Goal: Task Accomplishment & Management: Manage account settings

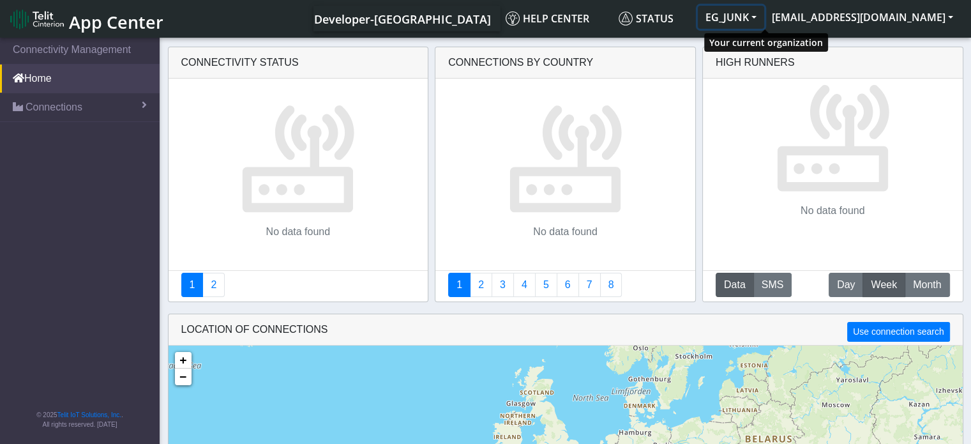
click at [764, 17] on button "EG_JUNK" at bounding box center [731, 17] width 66 height 23
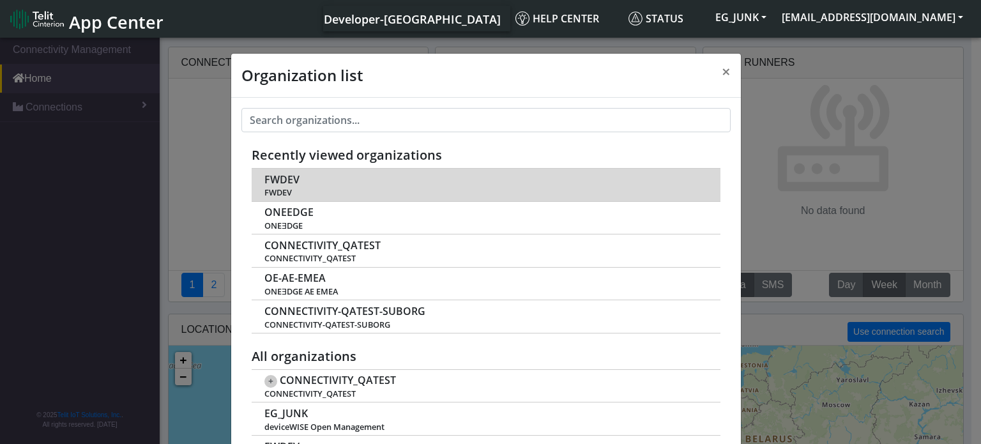
scroll to position [4, 0]
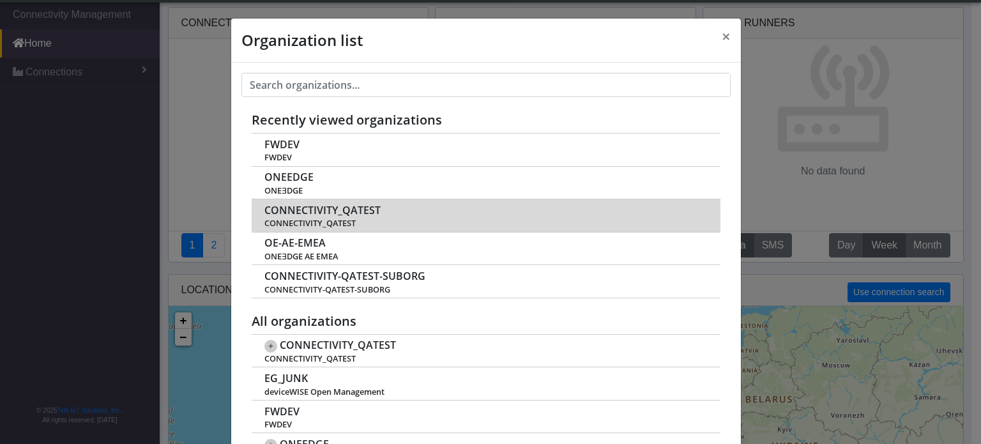
click at [311, 212] on span "CONNECTIVITY_QATEST" at bounding box center [322, 210] width 116 height 12
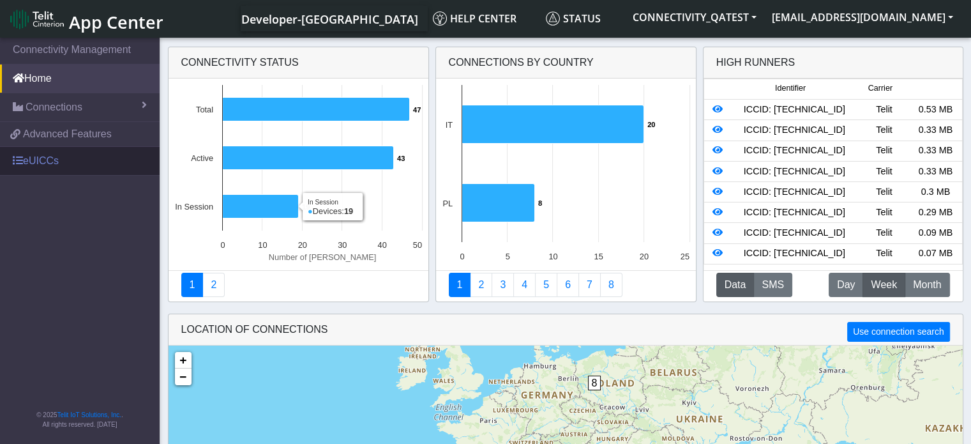
click at [61, 151] on link "eUICCs" at bounding box center [80, 161] width 160 height 28
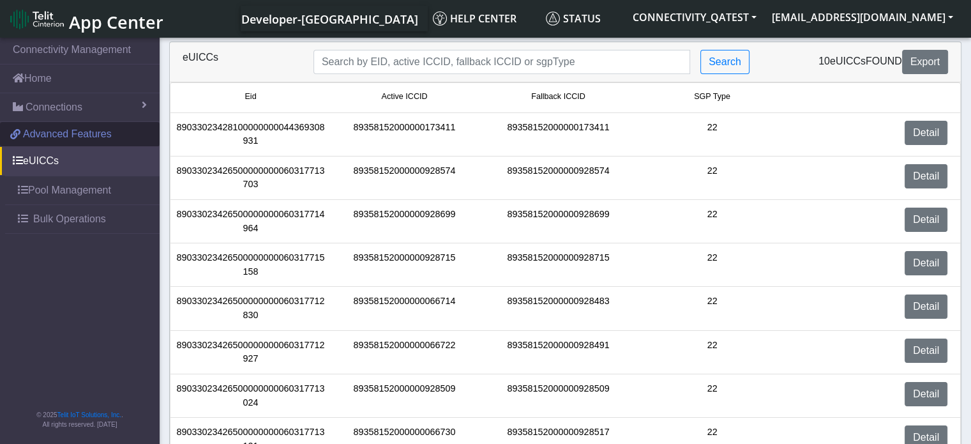
click at [60, 144] on link "Advanced Features" at bounding box center [80, 134] width 160 height 24
click at [62, 140] on span "Advanced Features" at bounding box center [67, 133] width 89 height 15
click at [107, 125] on link "Advanced Features" at bounding box center [80, 134] width 160 height 24
click at [61, 162] on link "eUICCs" at bounding box center [80, 161] width 160 height 28
click at [18, 157] on span at bounding box center [18, 160] width 10 height 10
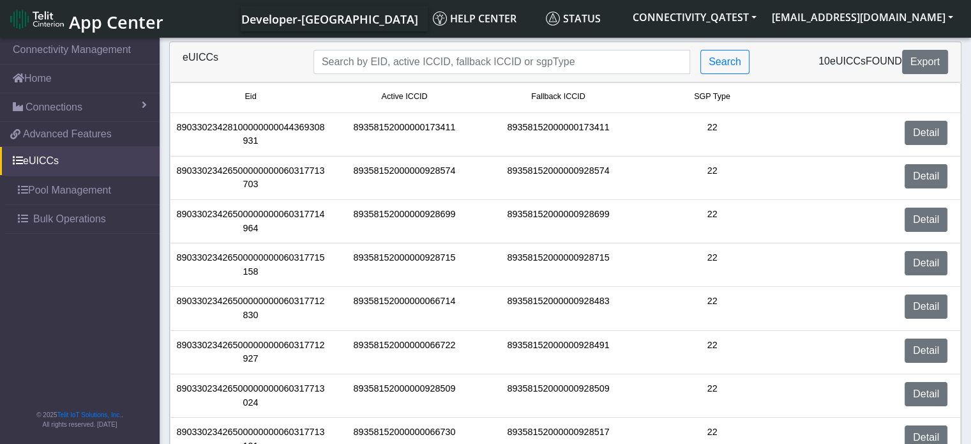
click at [105, 15] on span "App Center" at bounding box center [116, 22] width 95 height 24
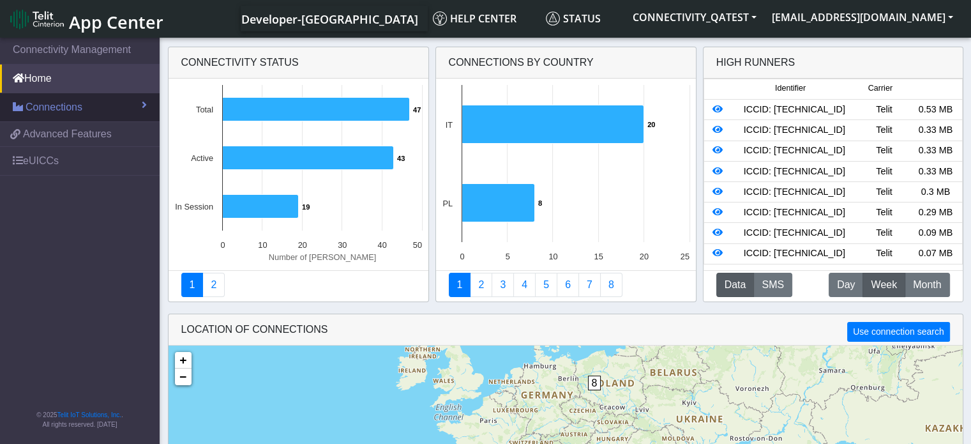
click at [103, 112] on link "Connections" at bounding box center [80, 107] width 160 height 28
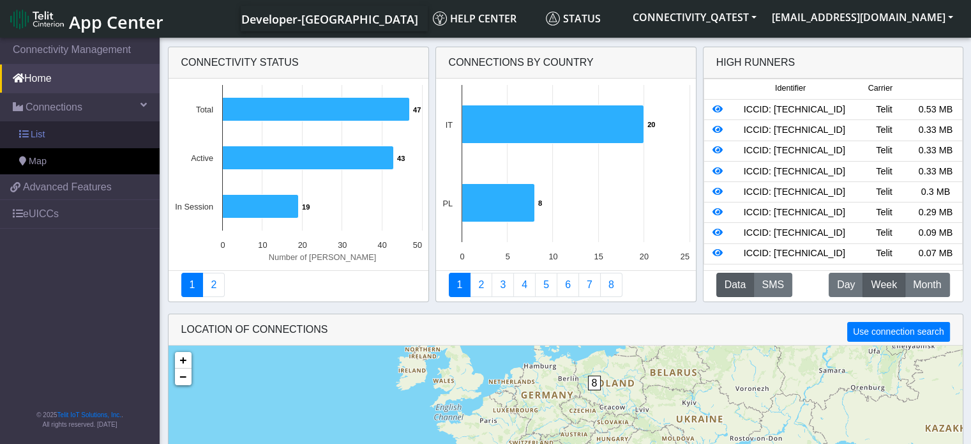
click at [95, 137] on link "List" at bounding box center [80, 134] width 160 height 27
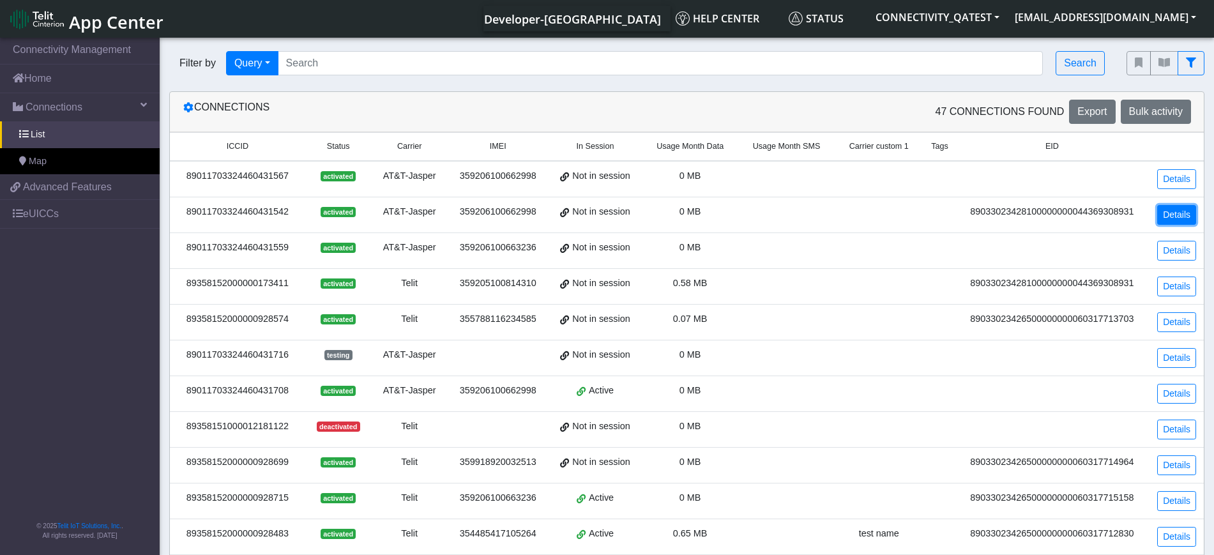
click at [980, 212] on link "Details" at bounding box center [1176, 215] width 39 height 20
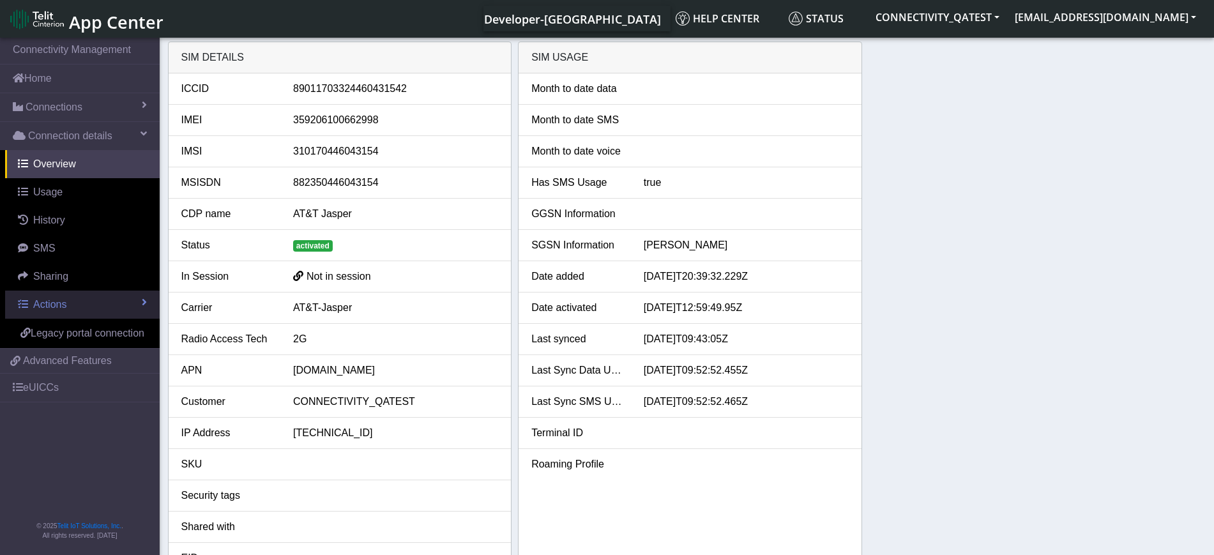
click at [118, 308] on link "Actions" at bounding box center [82, 305] width 155 height 28
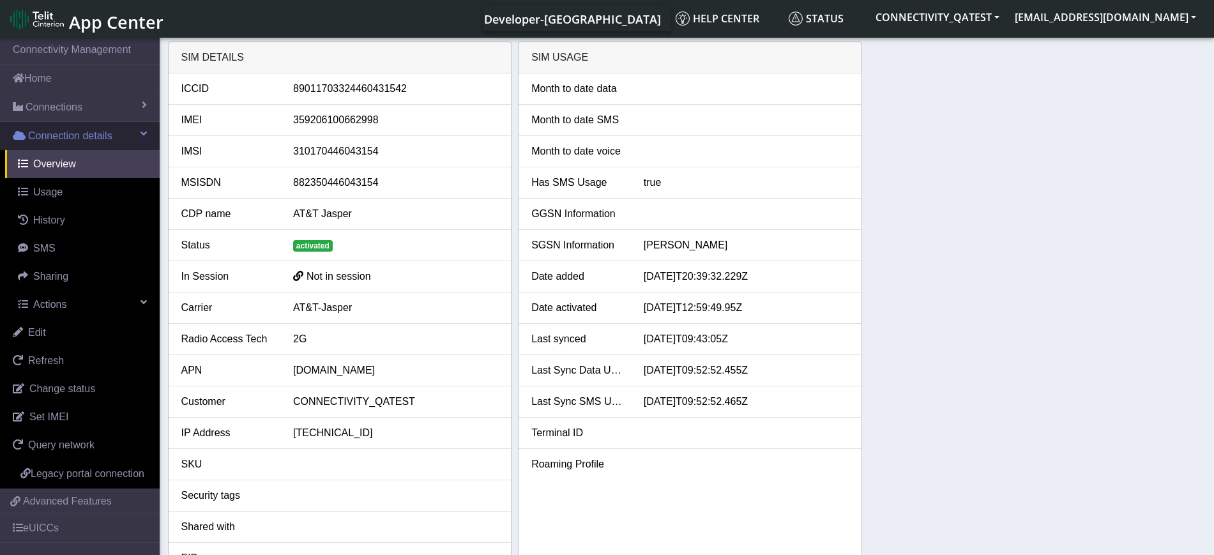
click at [105, 128] on span "Connection details" at bounding box center [70, 135] width 84 height 15
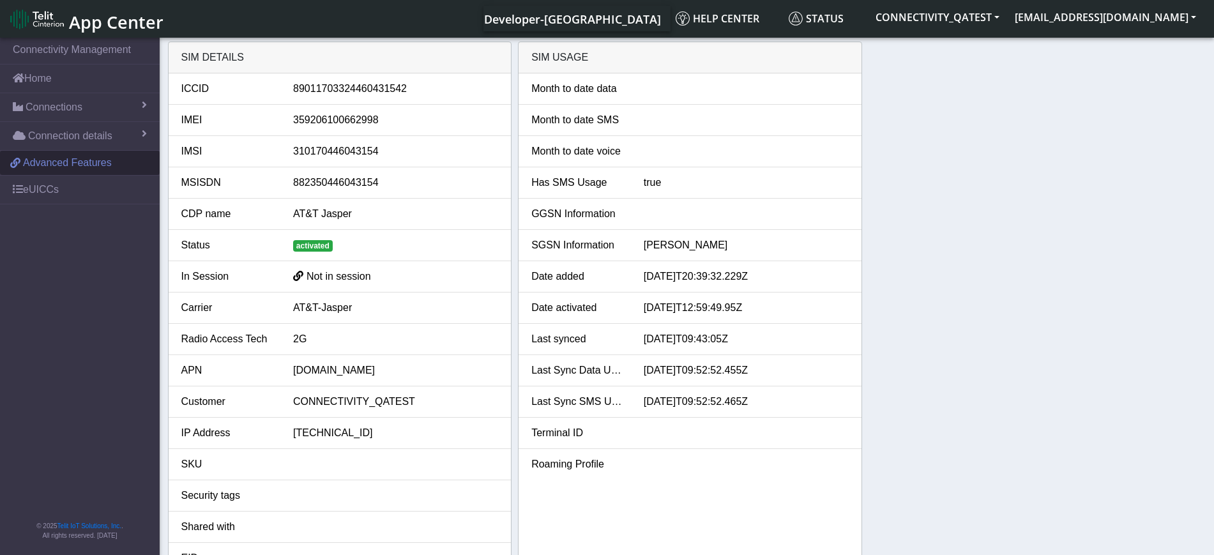
click at [90, 163] on span "Advanced Features" at bounding box center [67, 162] width 89 height 15
click at [91, 135] on span "Connection details" at bounding box center [70, 135] width 84 height 15
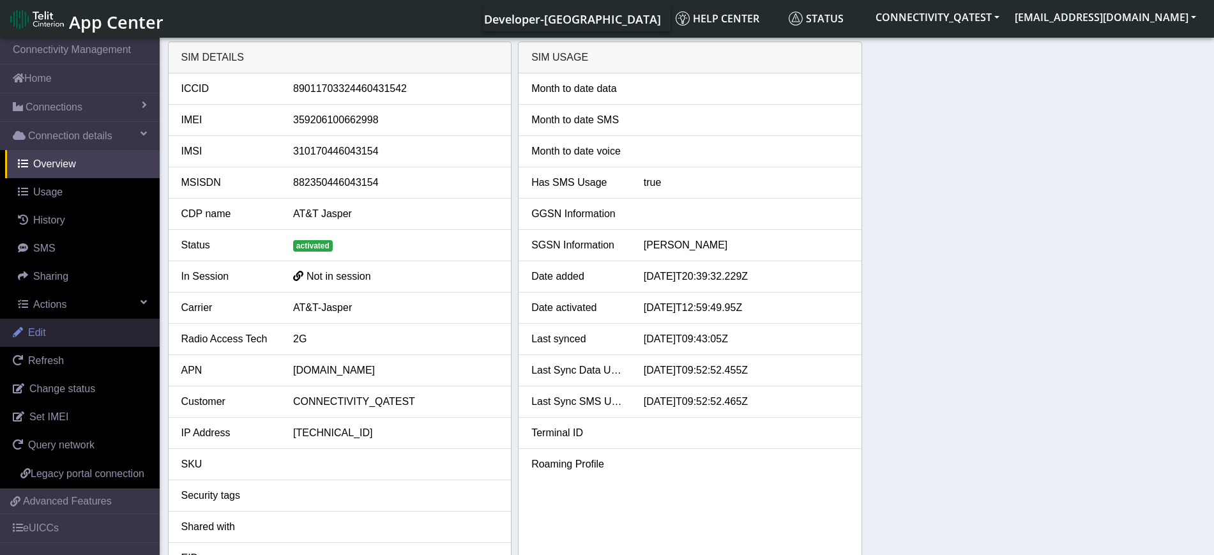
click at [72, 325] on link "Edit" at bounding box center [80, 333] width 160 height 28
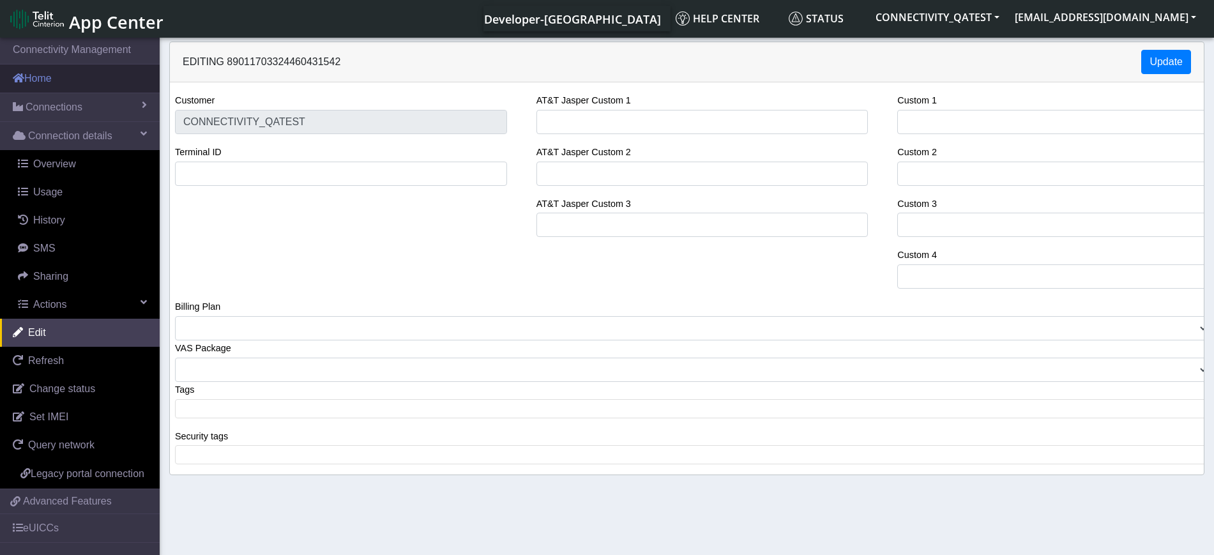
click at [44, 80] on link "Home" at bounding box center [80, 78] width 160 height 28
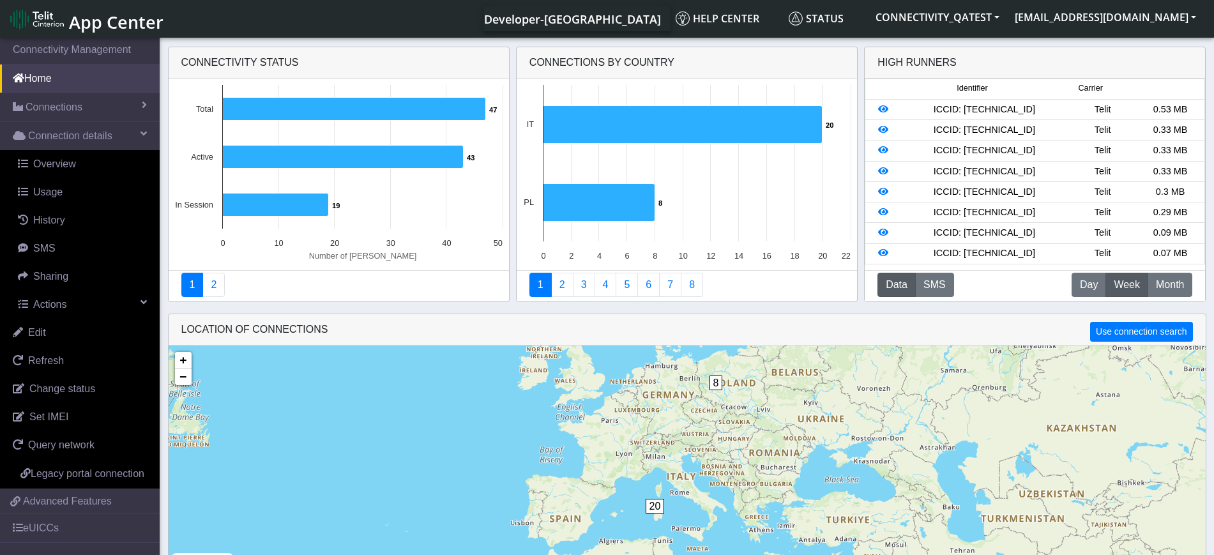
click at [132, 17] on span "App Center" at bounding box center [116, 22] width 95 height 24
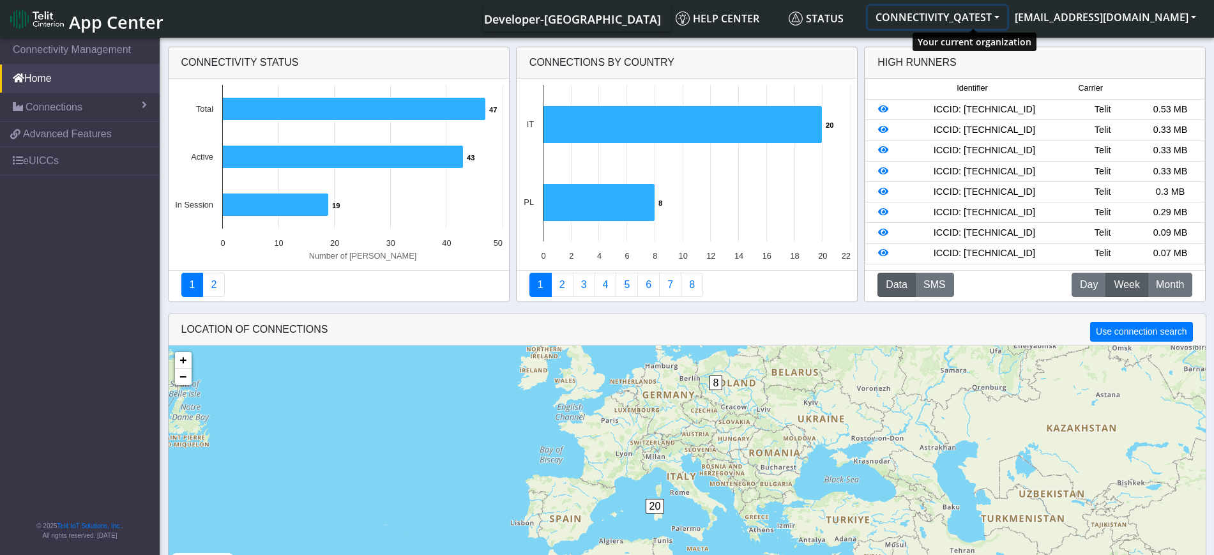
click at [1007, 19] on button "CONNECTIVITY_QATEST" at bounding box center [937, 17] width 139 height 23
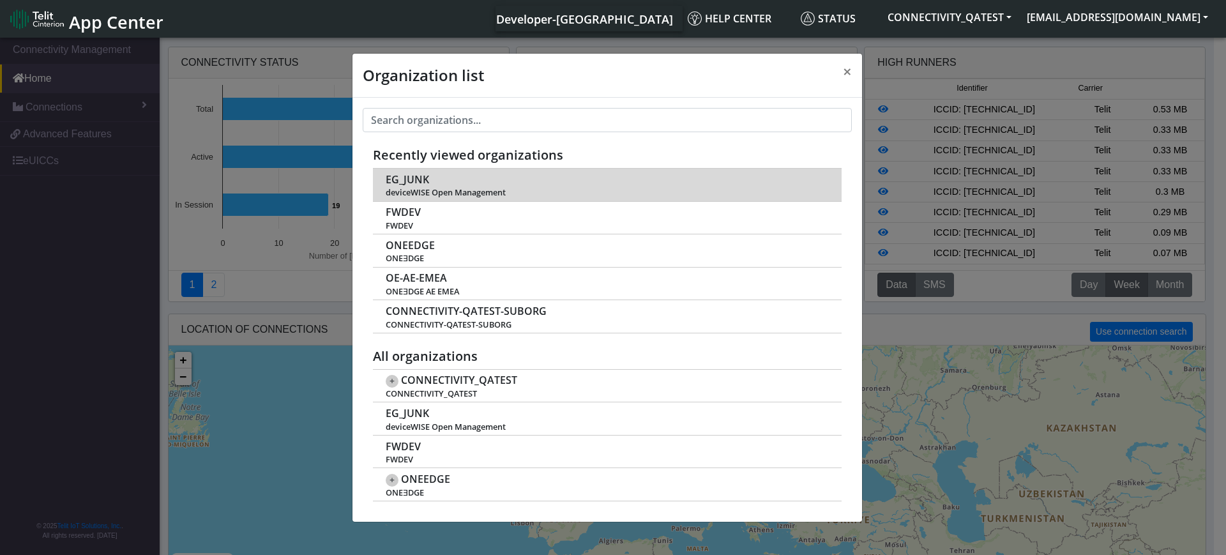
click at [397, 176] on span "EG_JUNK" at bounding box center [407, 180] width 43 height 12
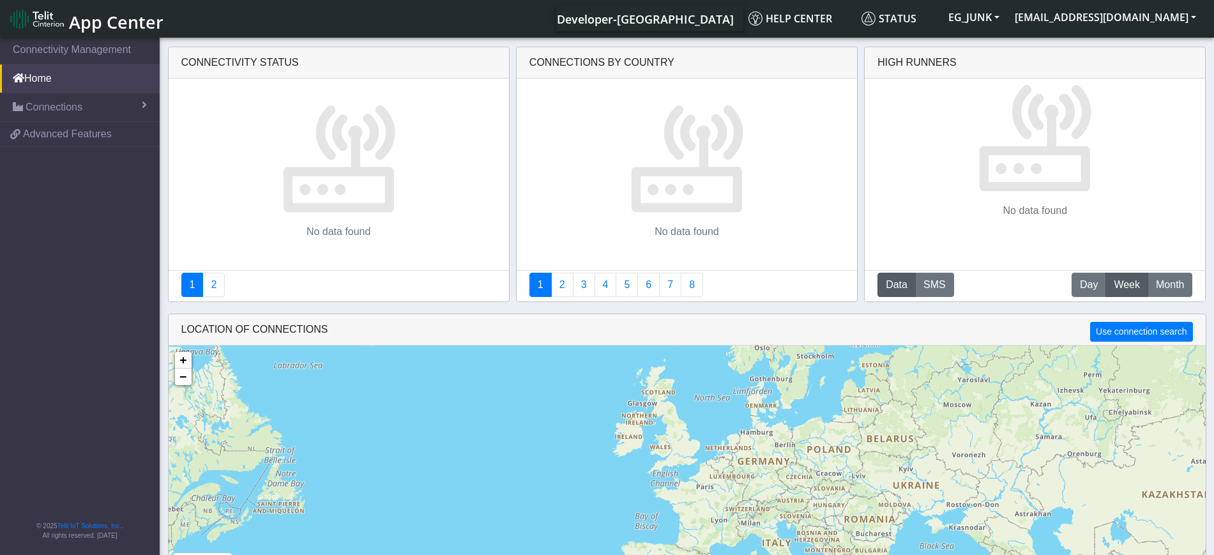
click at [918, 331] on div "LOCATION OF CONNECTIONS Use connection search" at bounding box center [687, 329] width 1037 height 31
click at [1007, 17] on button "EG_JUNK" at bounding box center [974, 17] width 66 height 23
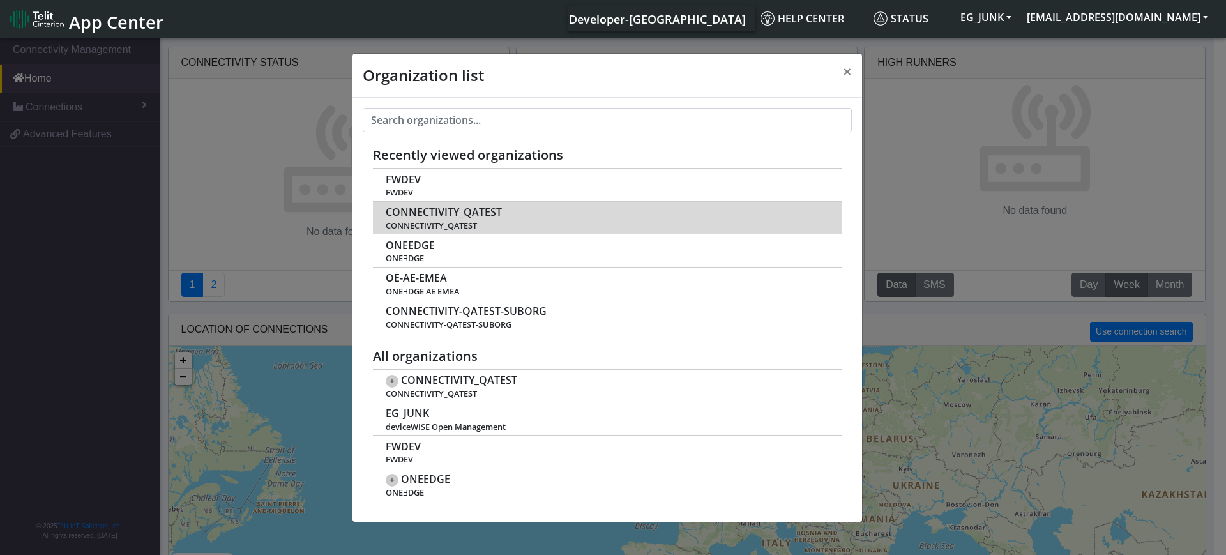
click at [434, 216] on span "CONNECTIVITY_QATEST" at bounding box center [444, 212] width 116 height 12
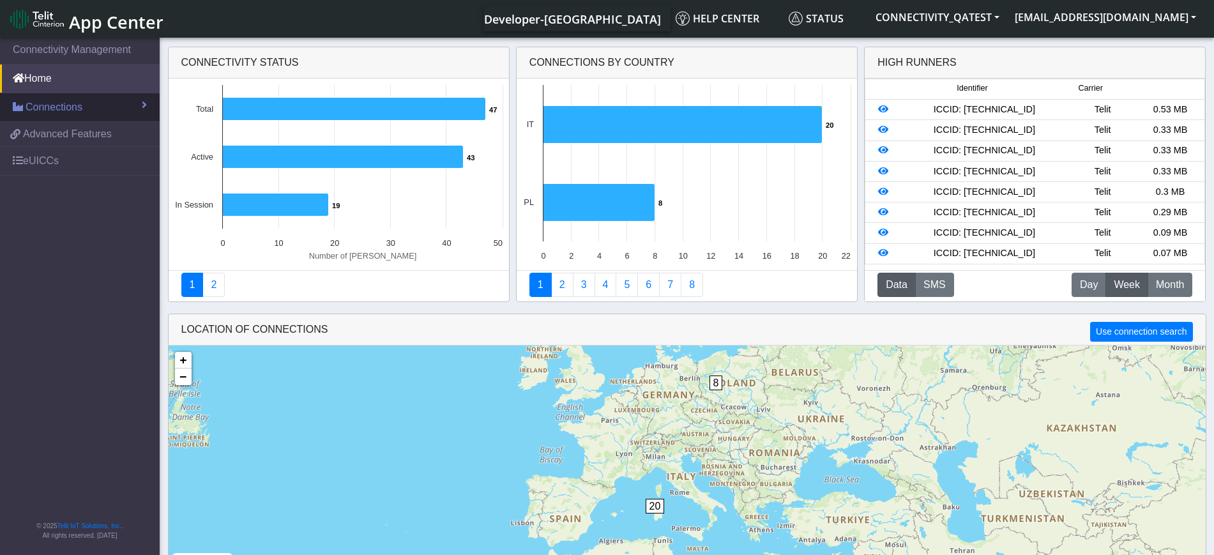
click at [102, 99] on link "Connections" at bounding box center [80, 107] width 160 height 28
